Goal: Use online tool/utility: Use online tool/utility

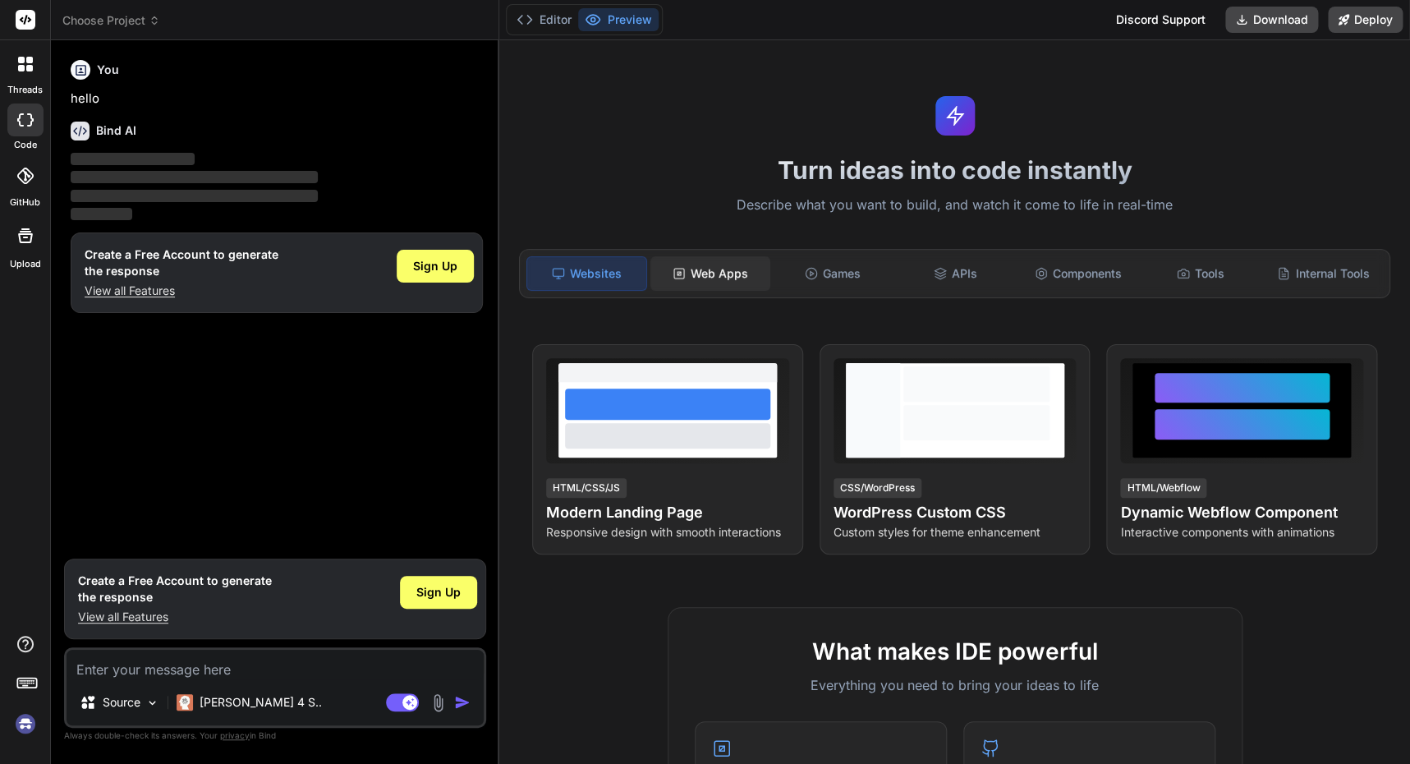
click at [708, 275] on div "Web Apps" at bounding box center [709, 273] width 119 height 34
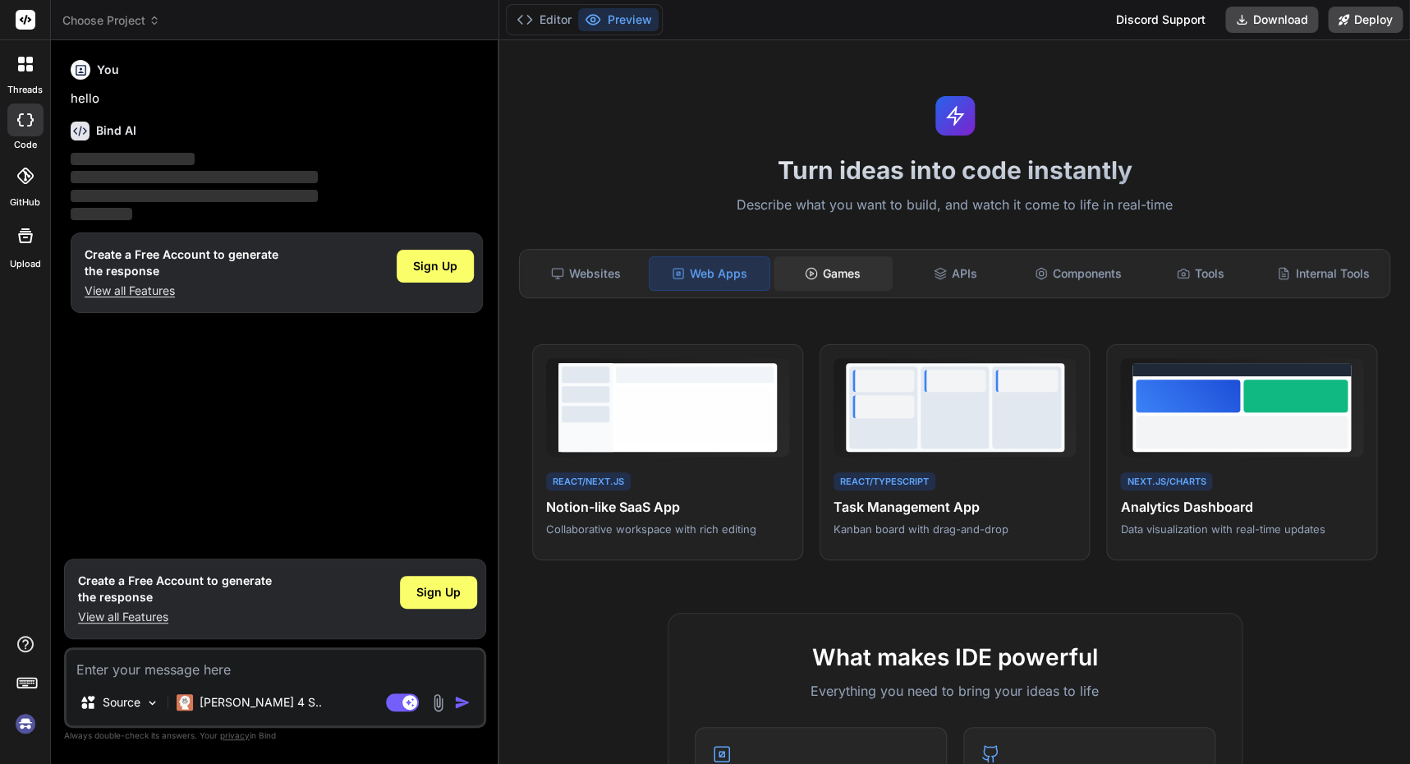
click at [858, 273] on div "Games" at bounding box center [833, 273] width 119 height 34
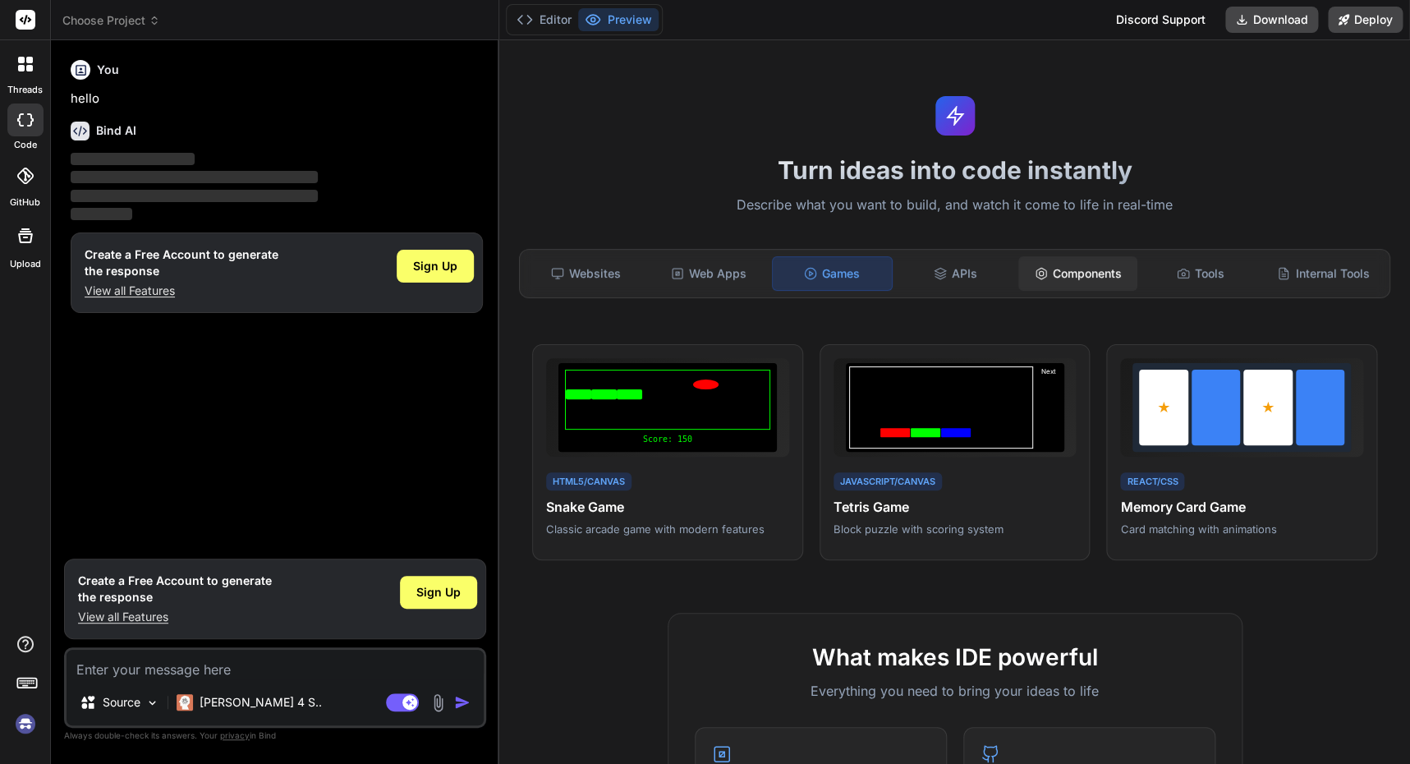
click at [1068, 274] on div "Components" at bounding box center [1077, 273] width 119 height 34
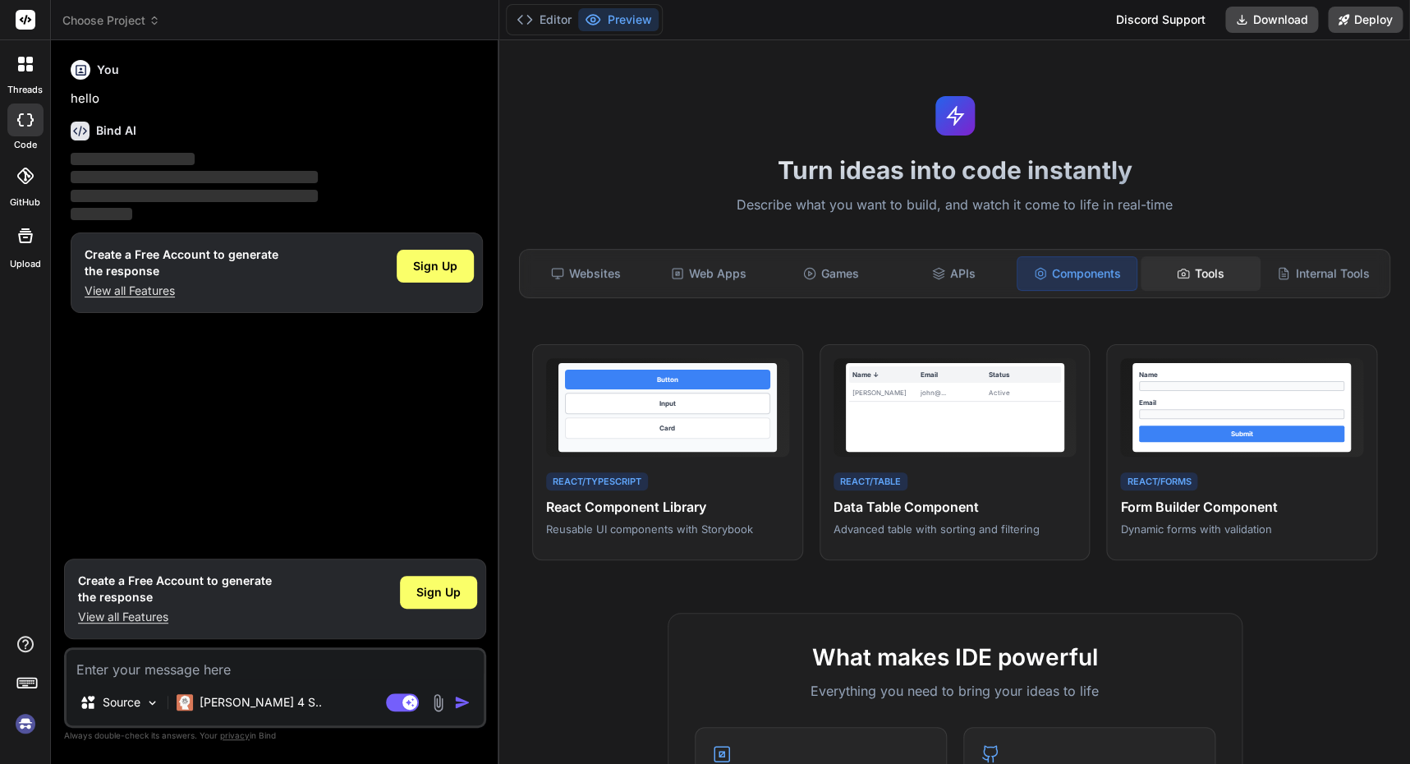
click at [1197, 278] on div "Tools" at bounding box center [1200, 273] width 119 height 34
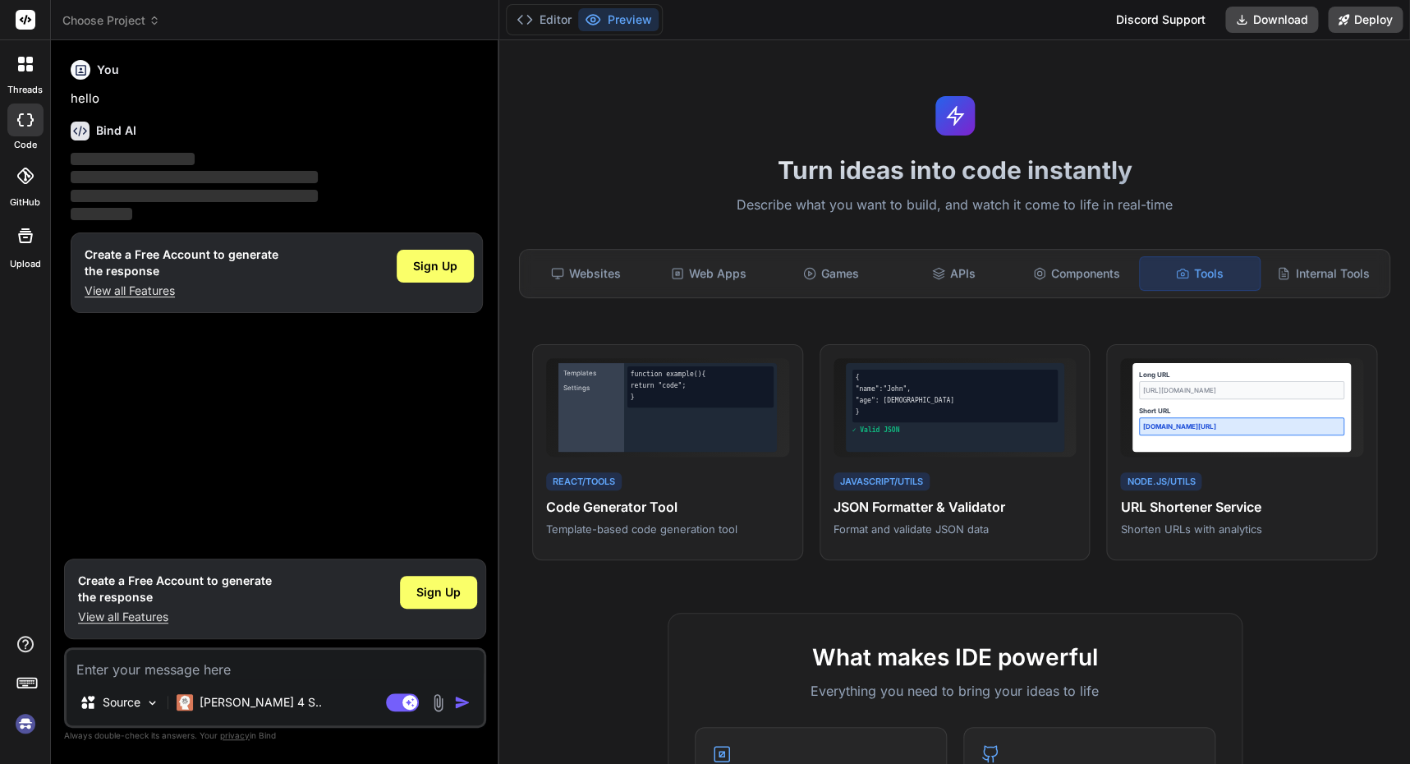
click at [30, 62] on icon at bounding box center [29, 60] width 7 height 7
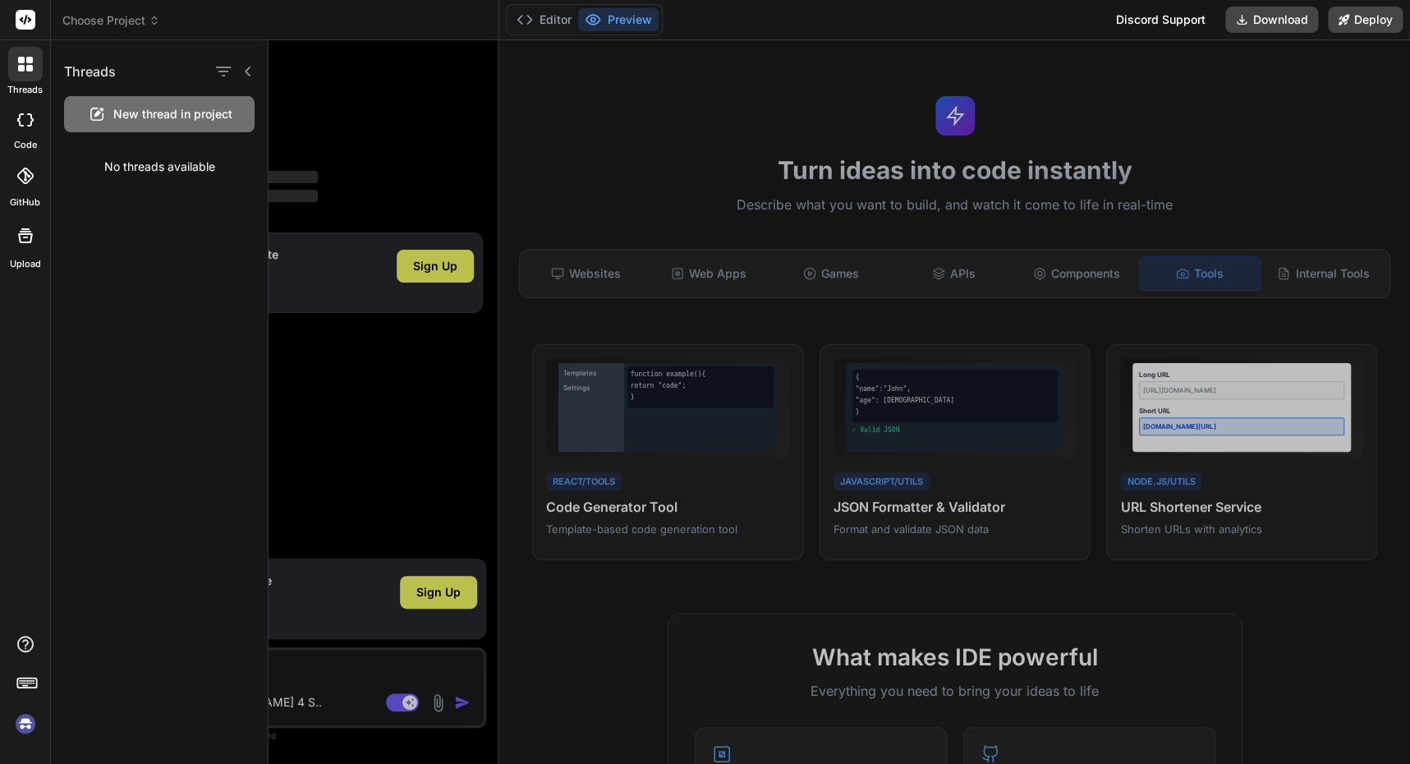
click at [22, 115] on icon at bounding box center [25, 119] width 16 height 13
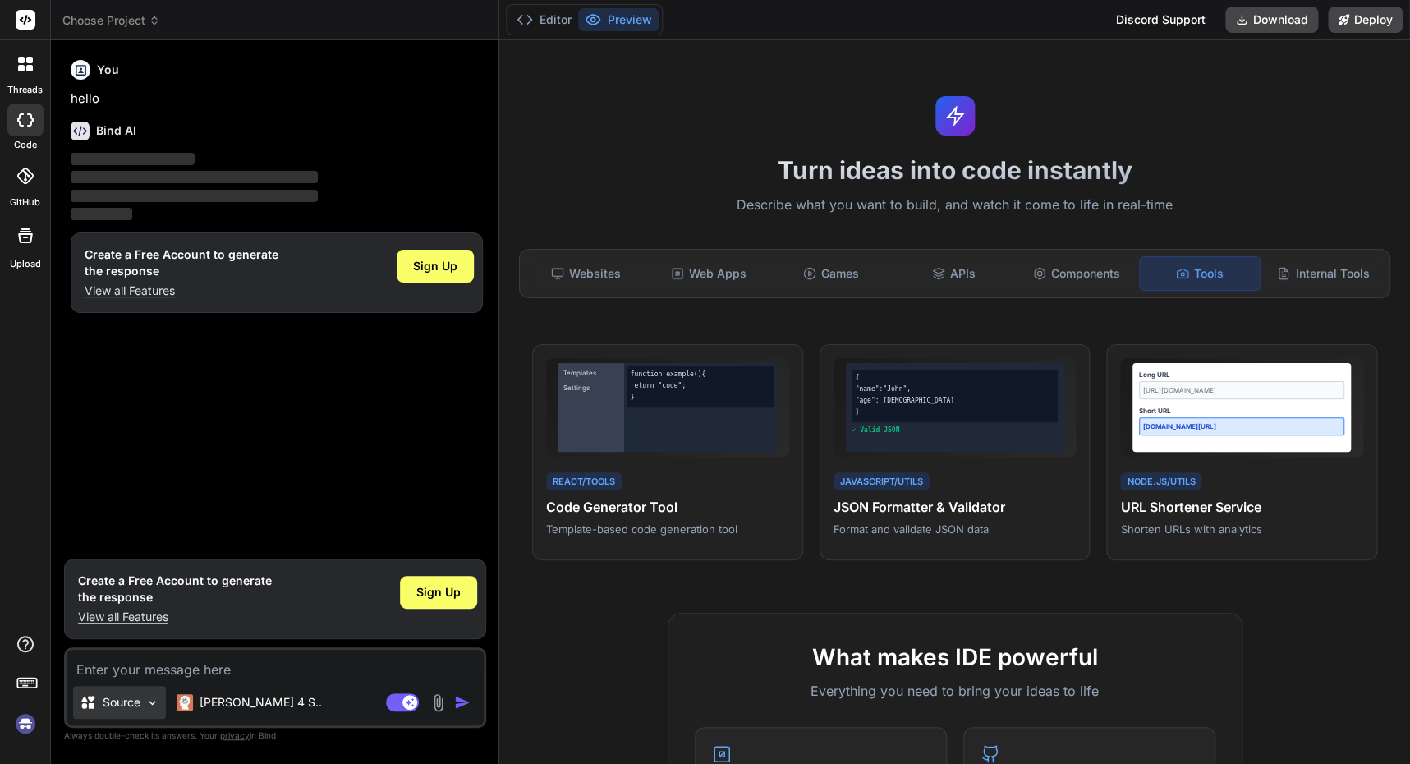
click at [156, 703] on img at bounding box center [152, 703] width 14 height 14
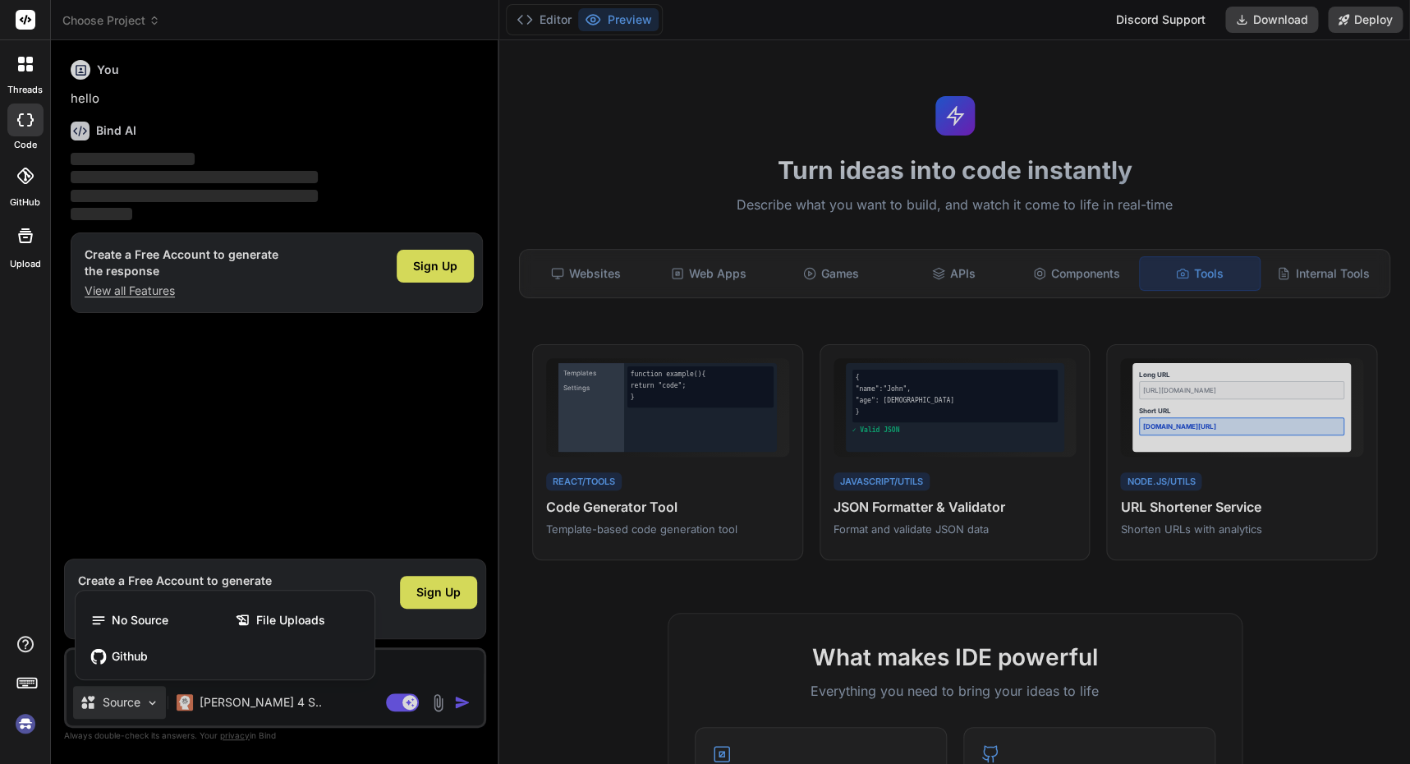
click at [154, 703] on div at bounding box center [705, 382] width 1410 height 764
type textarea "x"
